Goal: Find specific page/section: Find specific page/section

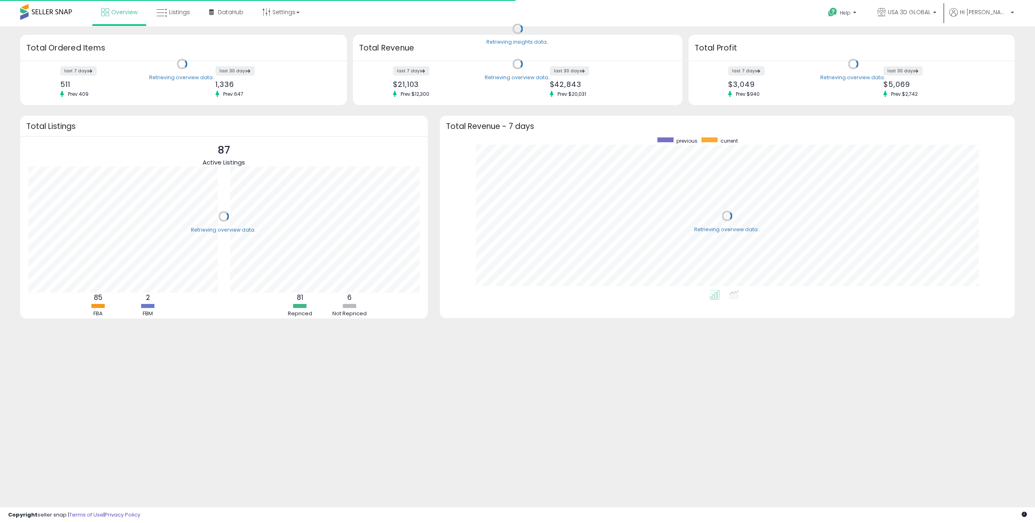
scroll to position [153, 559]
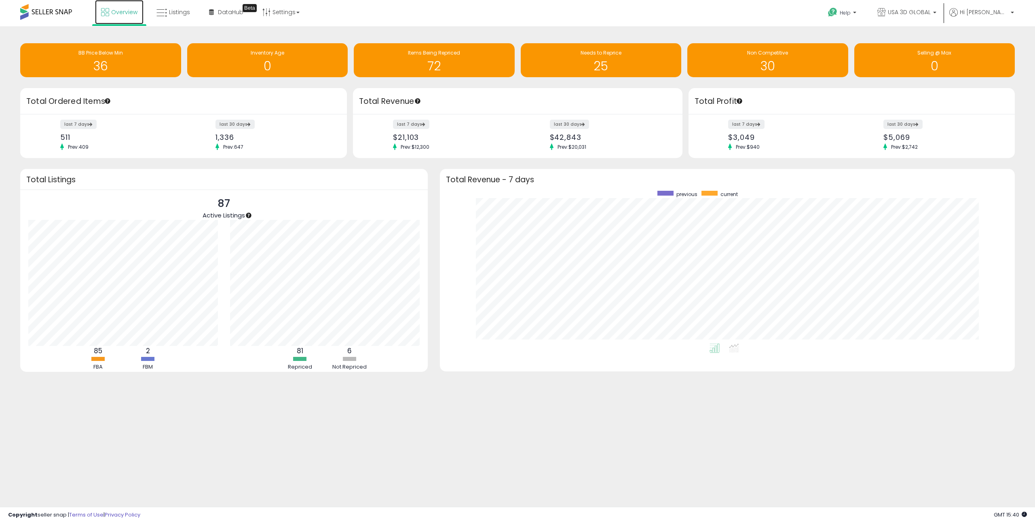
click at [117, 18] on link "Overview" at bounding box center [119, 12] width 49 height 24
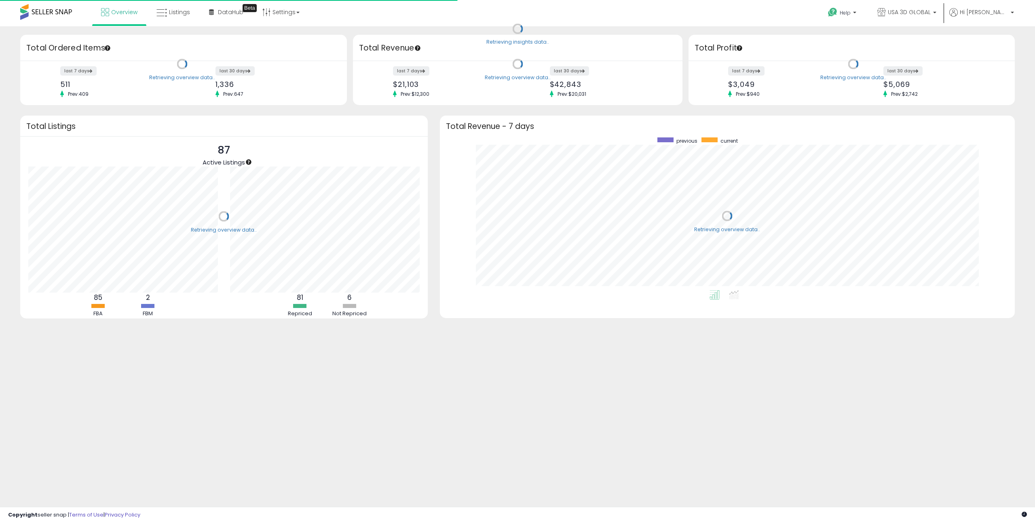
scroll to position [153, 559]
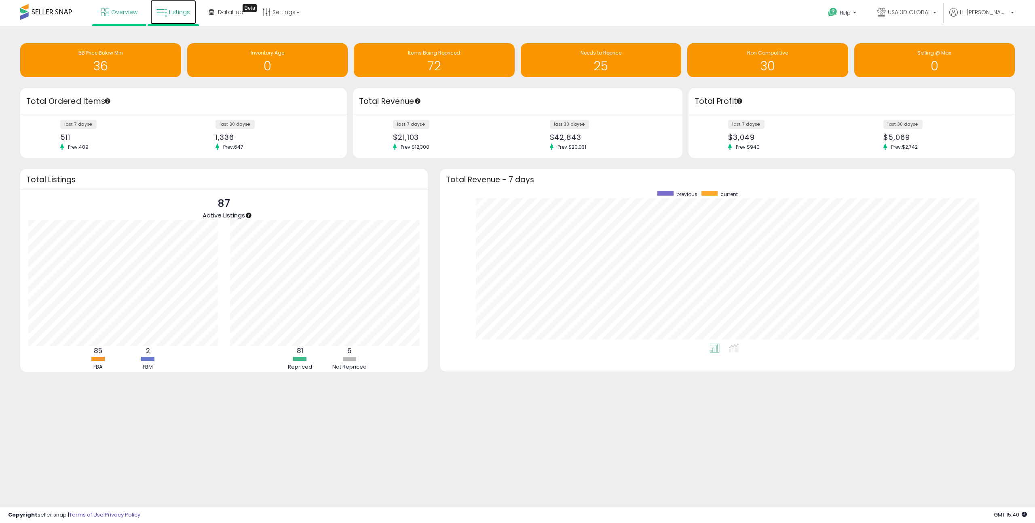
click at [178, 15] on span "Listings" at bounding box center [179, 12] width 21 height 8
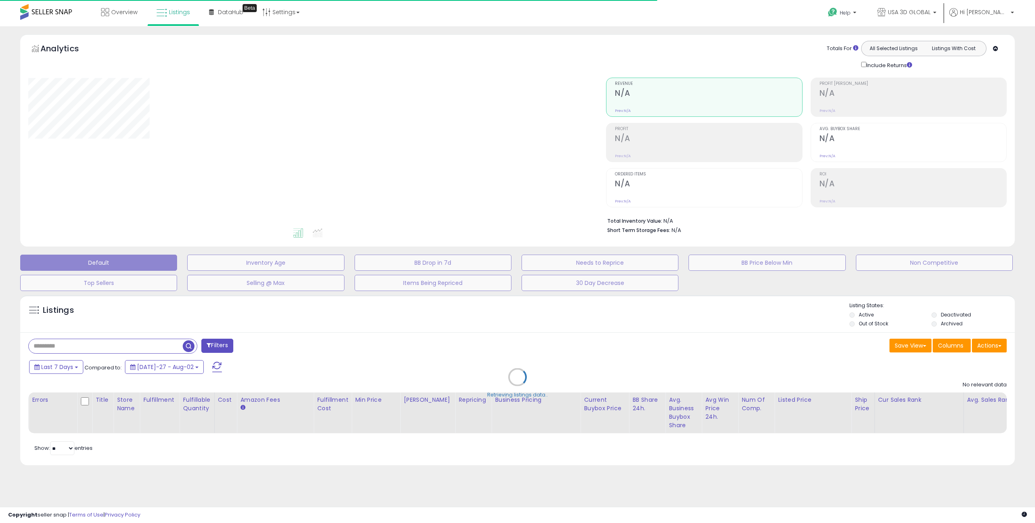
click at [76, 347] on div "Retrieving listings data.." at bounding box center [517, 383] width 1007 height 184
click at [110, 348] on div "Retrieving listings data.." at bounding box center [517, 383] width 1007 height 184
click at [67, 347] on div "Retrieving listings data.." at bounding box center [517, 383] width 1007 height 184
click at [87, 349] on div "Retrieving listings data.." at bounding box center [517, 383] width 1007 height 184
click at [80, 346] on div "Retrieving listings data.." at bounding box center [517, 383] width 1007 height 184
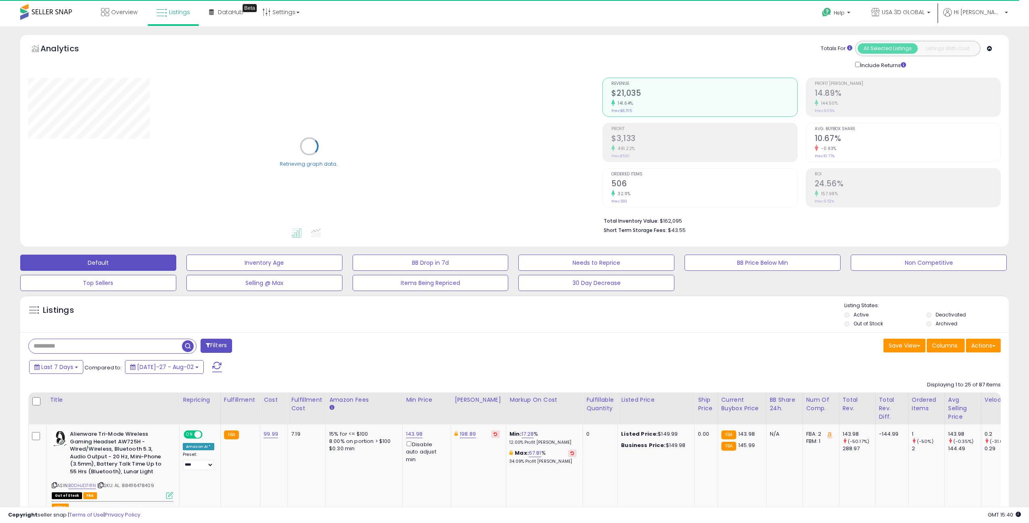
click at [103, 346] on input "text" at bounding box center [105, 346] width 153 height 14
paste input "**********"
type input "**********"
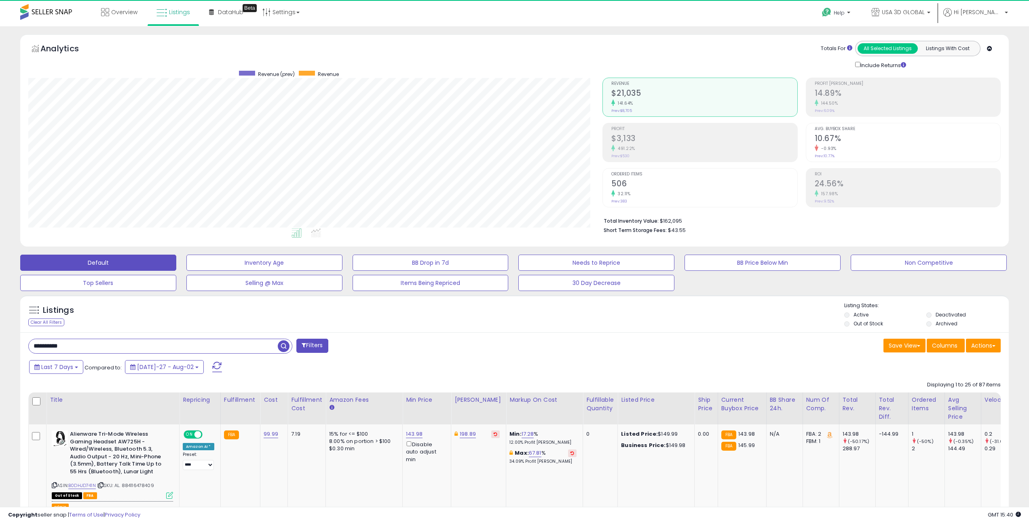
click at [282, 348] on span "button" at bounding box center [284, 347] width 12 height 12
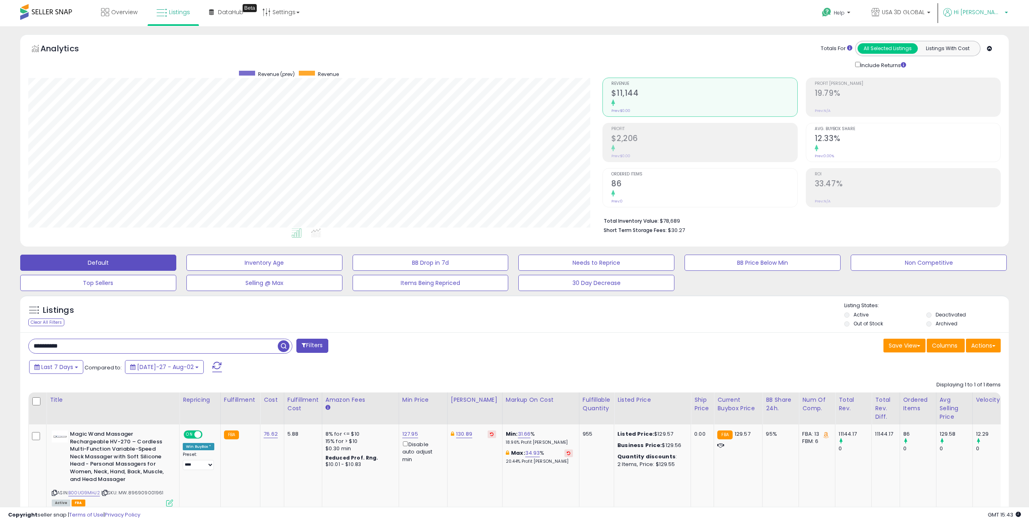
click at [990, 16] on span "Hi [PERSON_NAME]" at bounding box center [978, 12] width 49 height 8
click at [985, 16] on p "Hi [PERSON_NAME]" at bounding box center [976, 13] width 65 height 10
click at [973, 87] on link "Stop impersonating" at bounding box center [974, 86] width 53 height 8
